Goal: Task Accomplishment & Management: Manage account settings

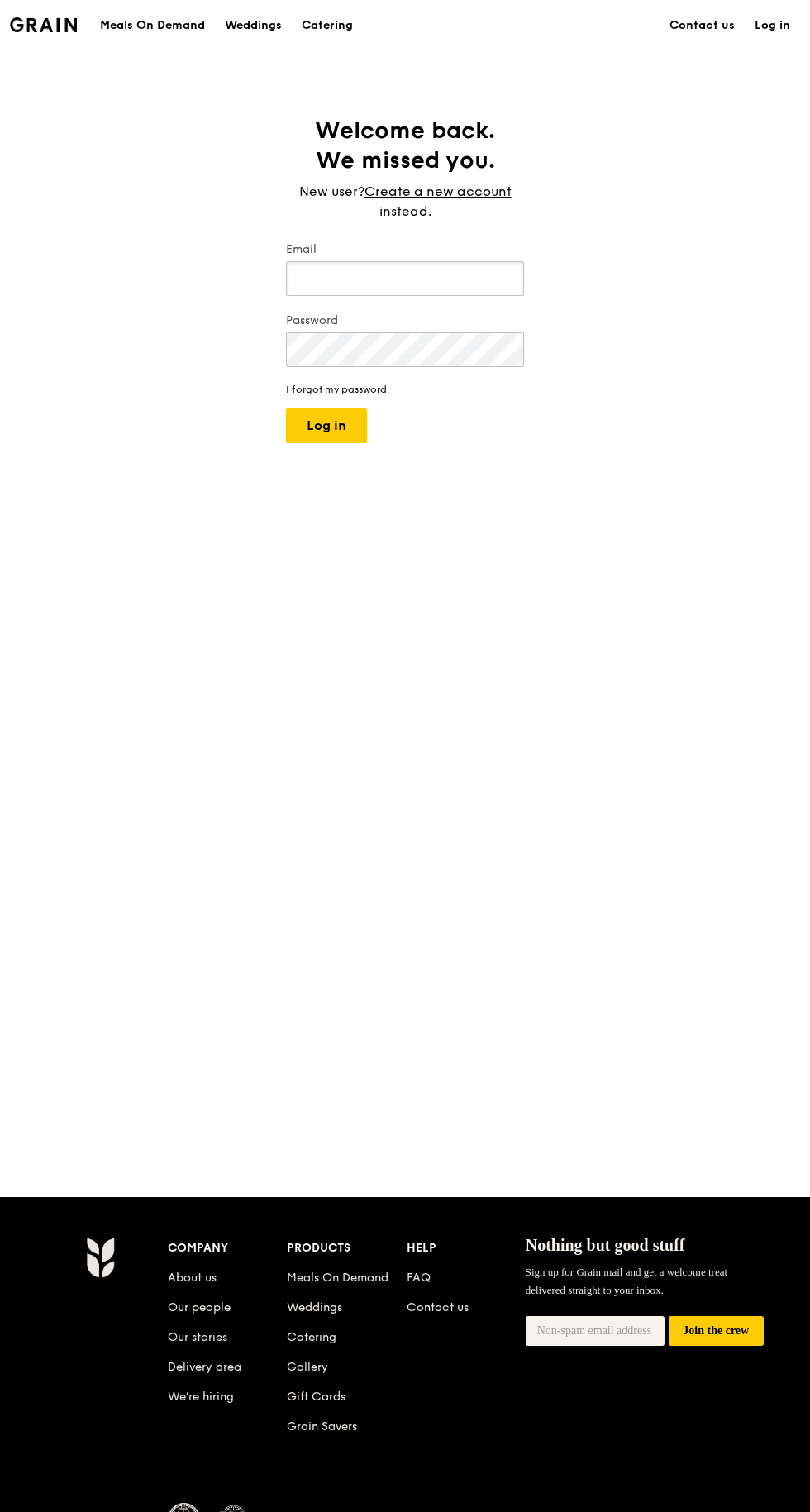
type input "[EMAIL_ADDRESS][DOMAIN_NAME]"
click at [286, 408] on button "Log in" at bounding box center [326, 426] width 81 height 35
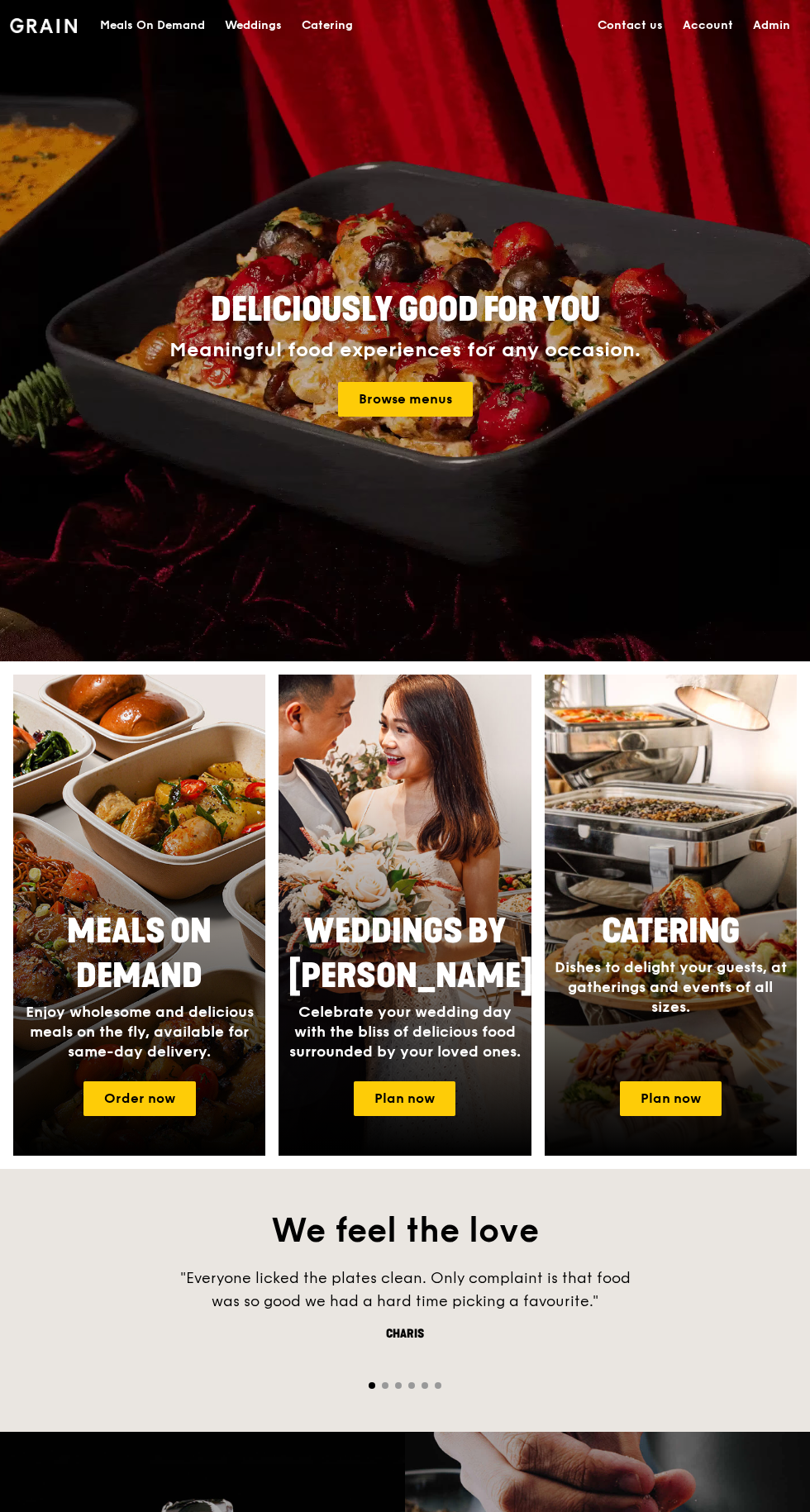
click at [773, 45] on link "Admin" at bounding box center [772, 25] width 57 height 50
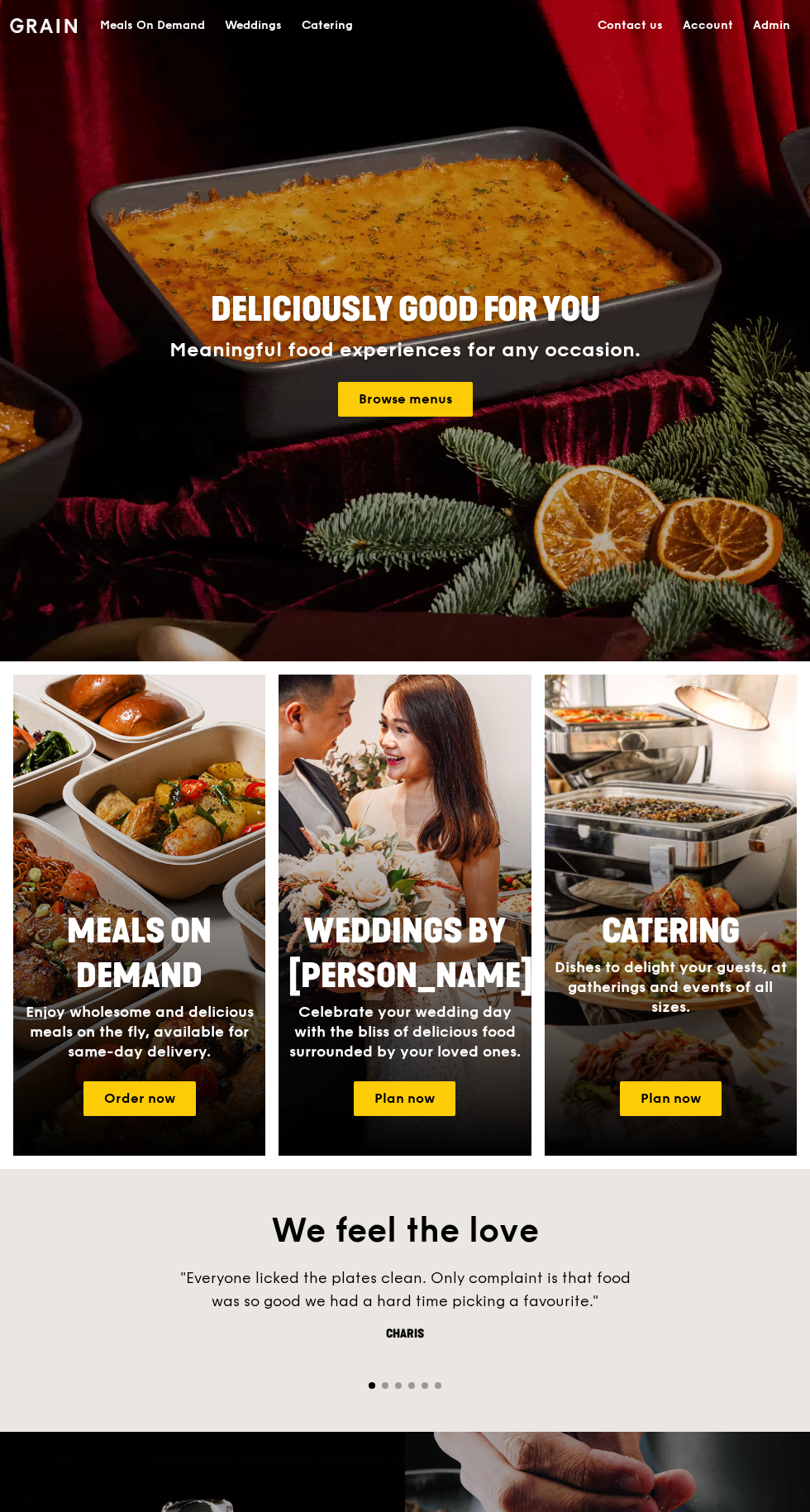
select select "100"
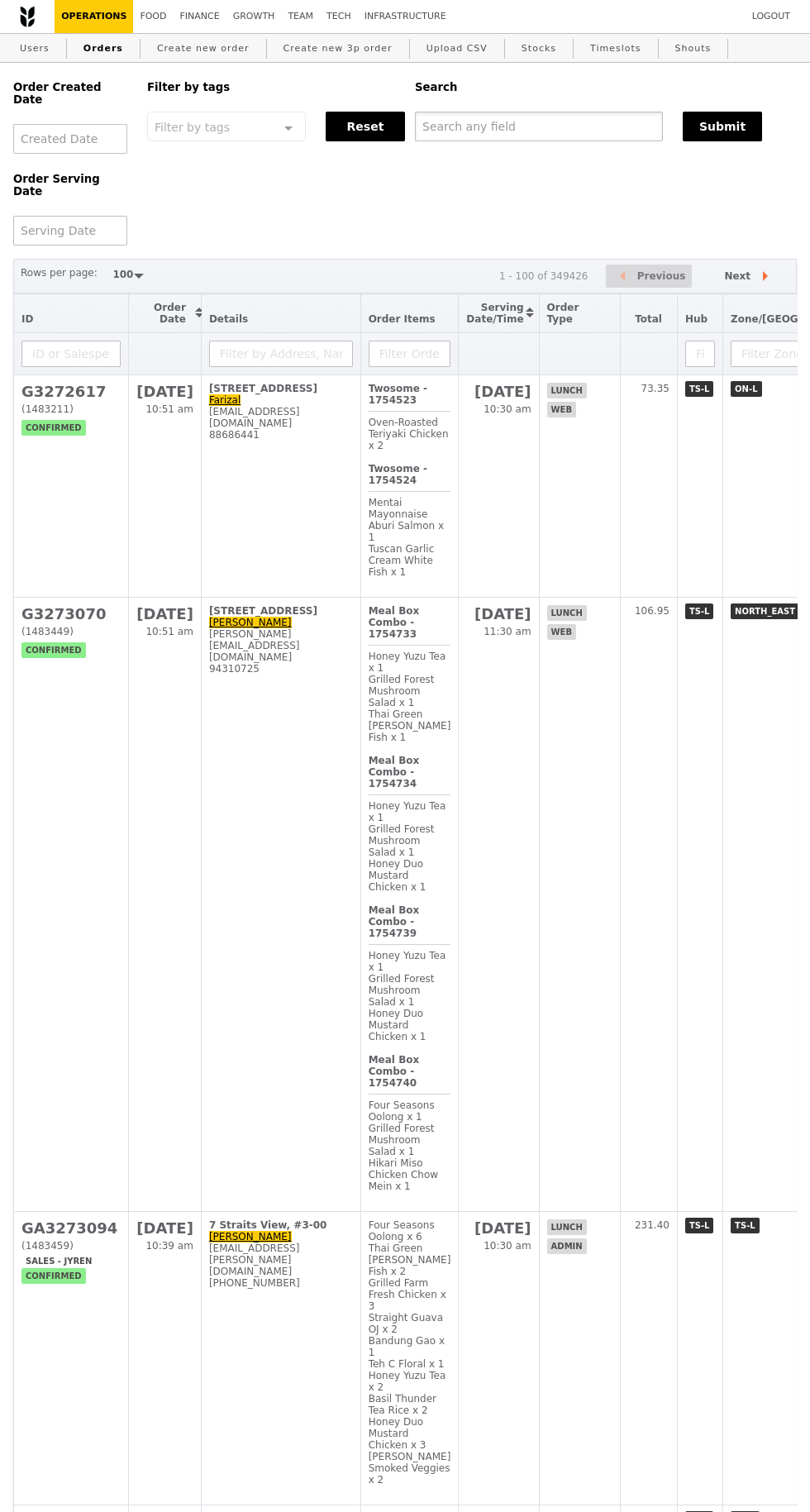
click at [457, 129] on input "text" at bounding box center [539, 126] width 248 height 30
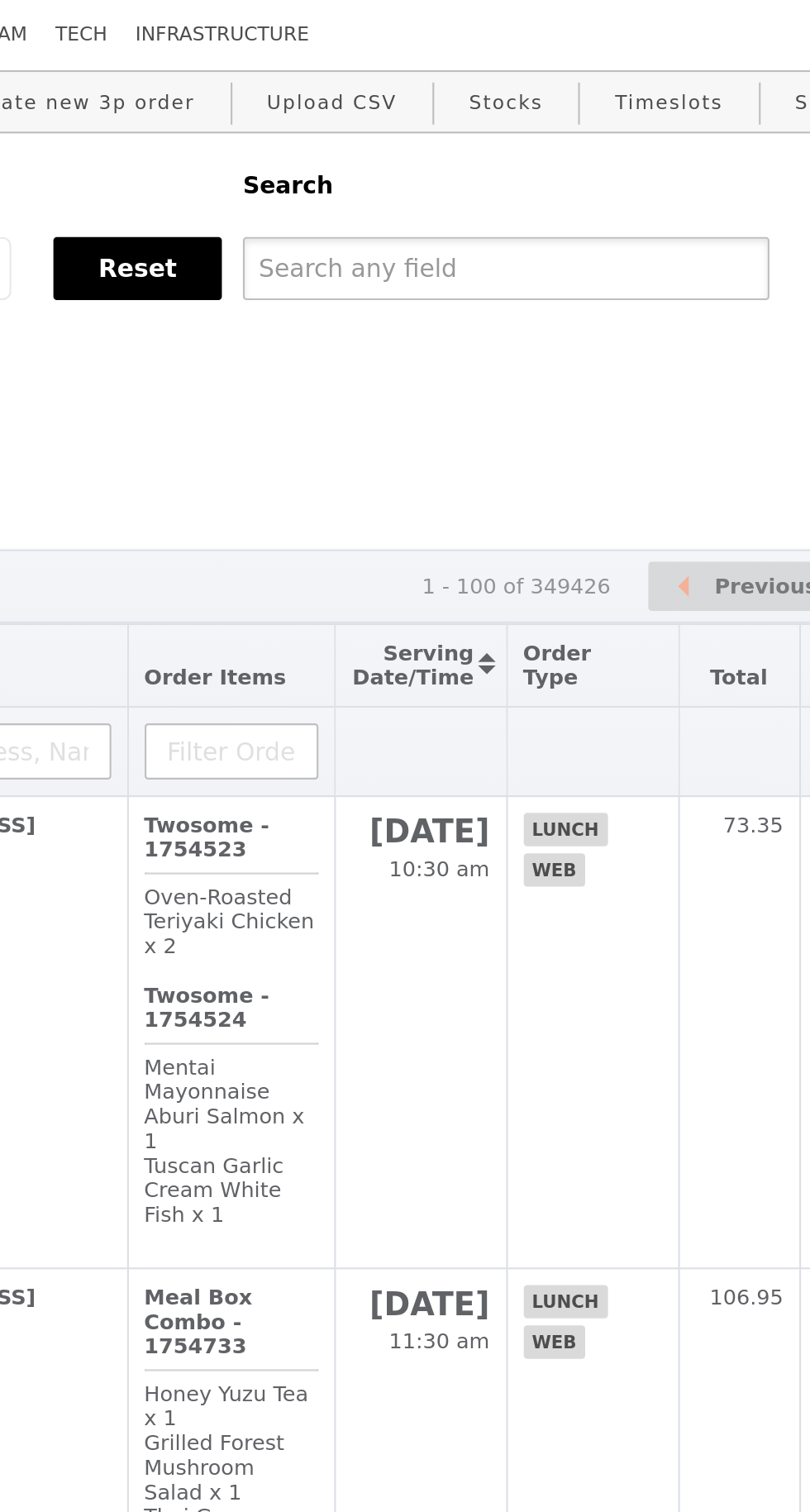
type input "G"
